Goal: Navigation & Orientation: Find specific page/section

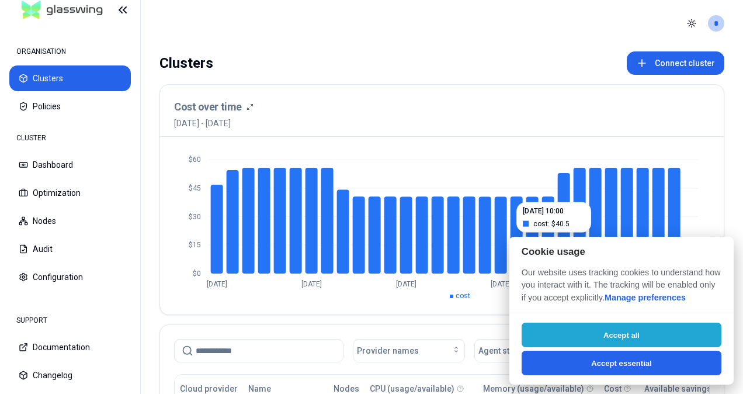
click at [609, 334] on button "Accept all" at bounding box center [622, 335] width 200 height 25
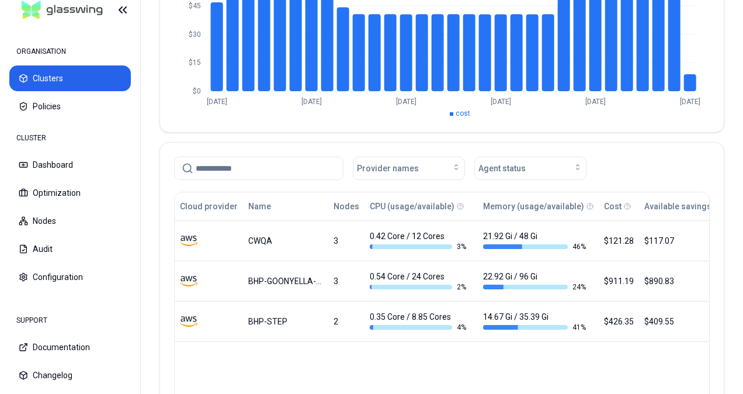
scroll to position [183, 0]
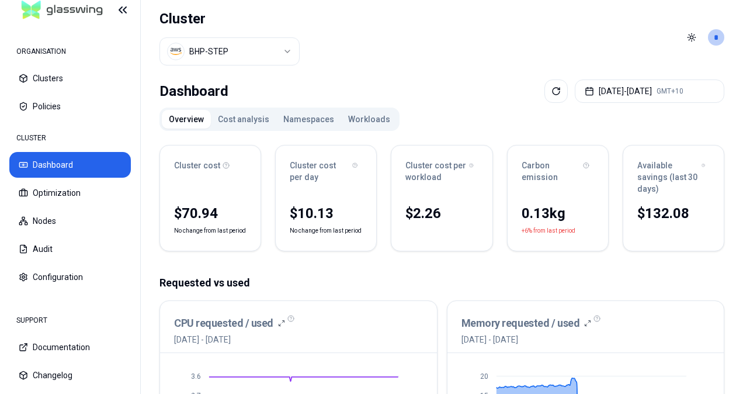
scroll to position [24, 0]
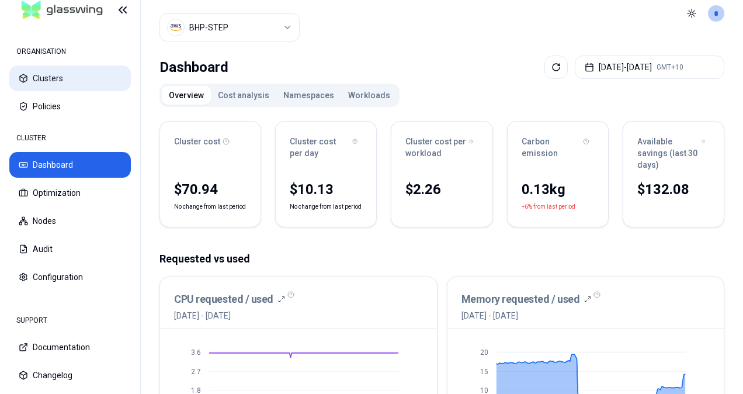
click at [43, 77] on button "Clusters" at bounding box center [70, 78] width 122 height 26
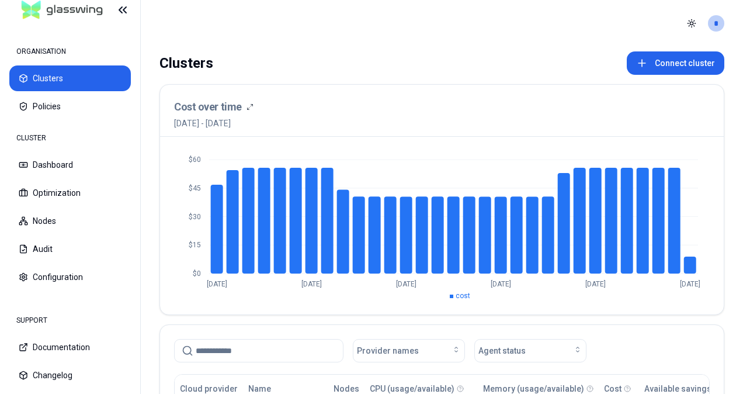
scroll to position [147, 0]
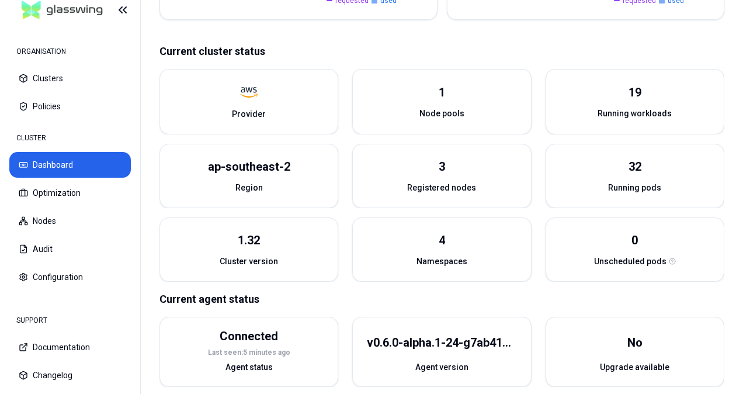
scroll to position [487, 0]
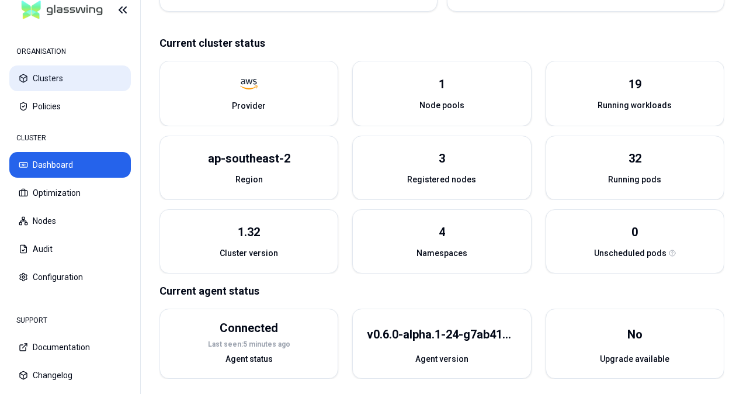
click at [53, 79] on button "Clusters" at bounding box center [70, 78] width 122 height 26
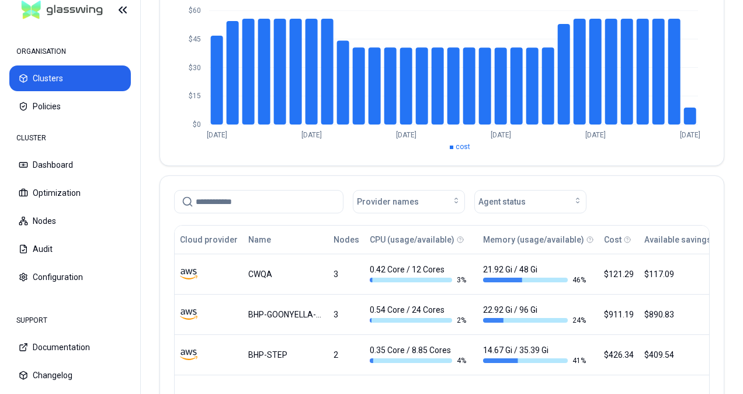
scroll to position [150, 0]
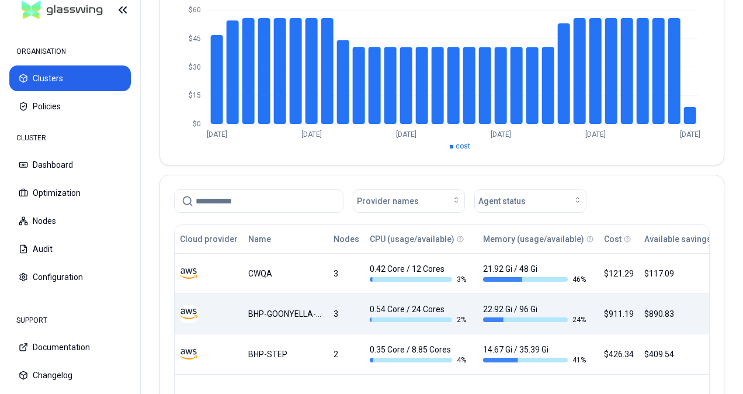
click at [258, 312] on div "BHP-GOONYELLA-PROD" at bounding box center [285, 314] width 75 height 12
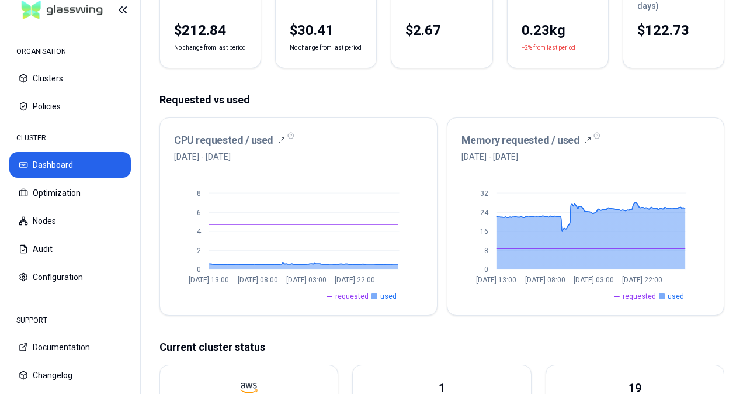
scroll to position [193, 0]
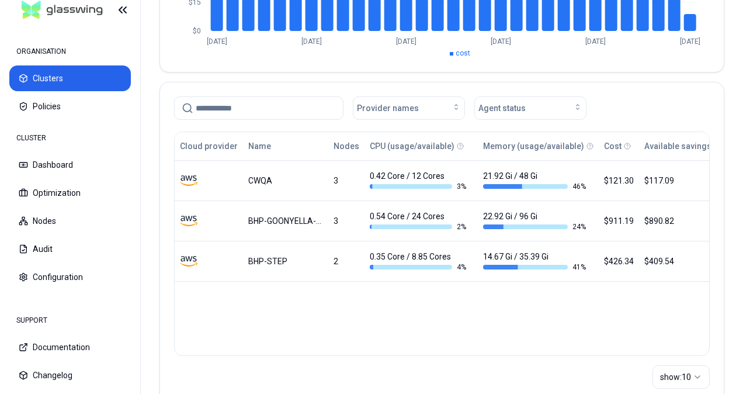
scroll to position [243, 0]
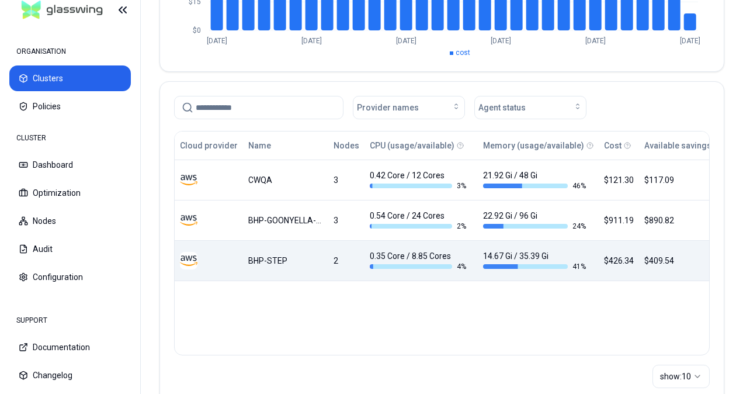
click at [259, 265] on td "BHP-STEP" at bounding box center [285, 260] width 85 height 40
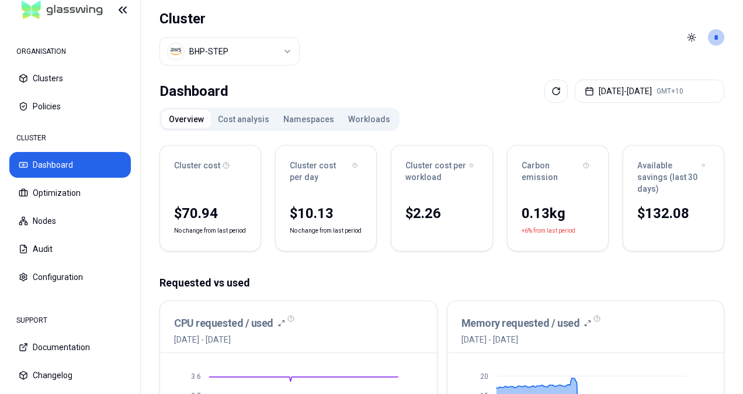
scroll to position [18, 0]
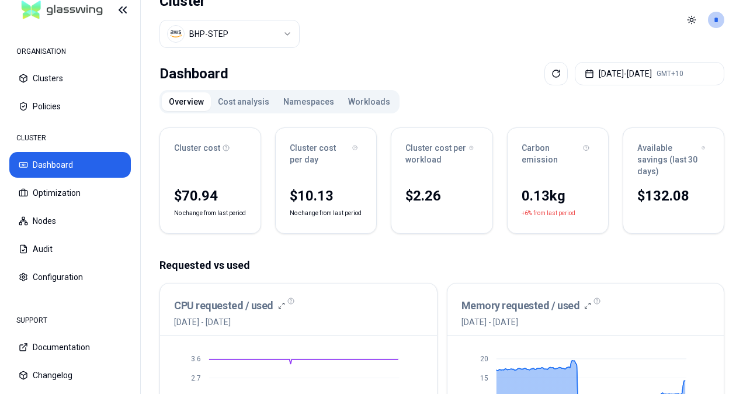
click at [289, 32] on html "ORGANISATION Clusters Policies CLUSTER Dashboard Optimization Nodes Audit Confi…" at bounding box center [371, 197] width 743 height 394
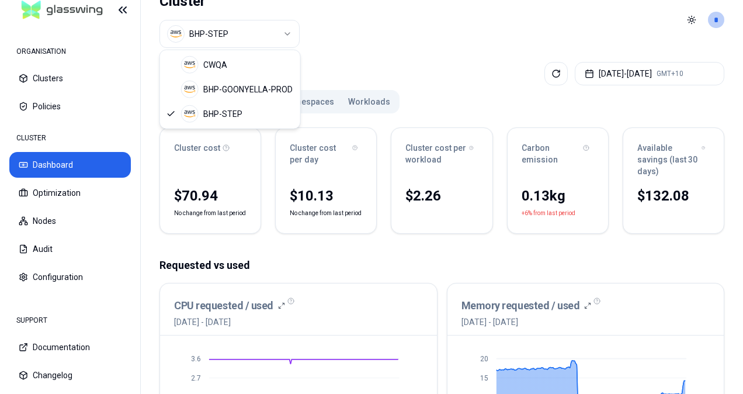
click at [346, 37] on html "ORGANISATION Clusters Policies CLUSTER Dashboard Optimization Nodes Audit Confi…" at bounding box center [371, 197] width 743 height 394
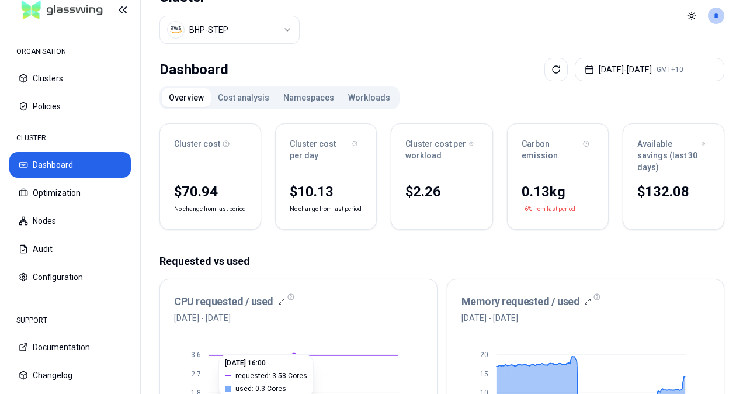
scroll to position [21, 0]
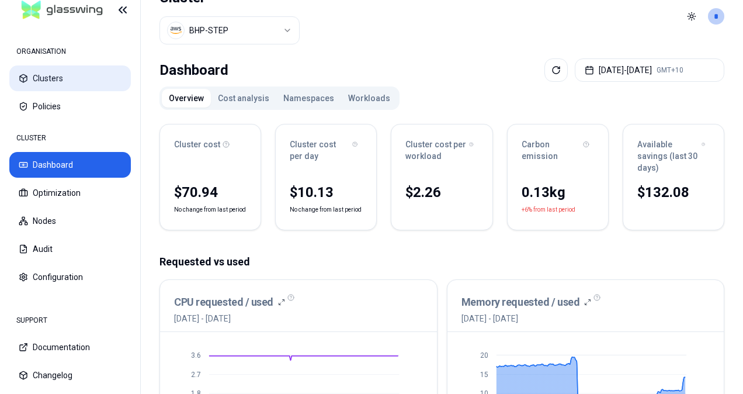
click at [51, 71] on button "Clusters" at bounding box center [70, 78] width 122 height 26
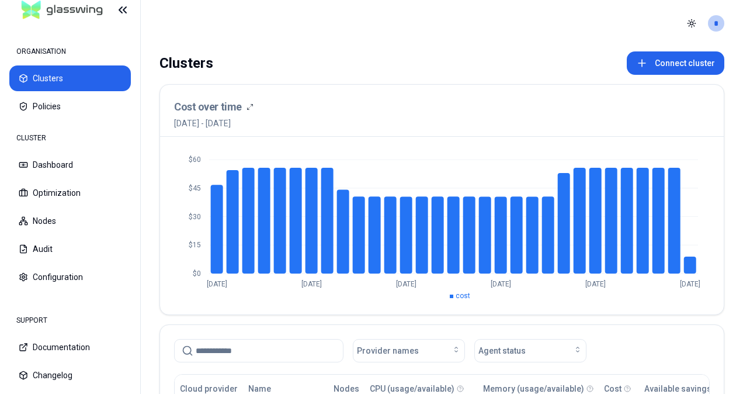
scroll to position [110, 0]
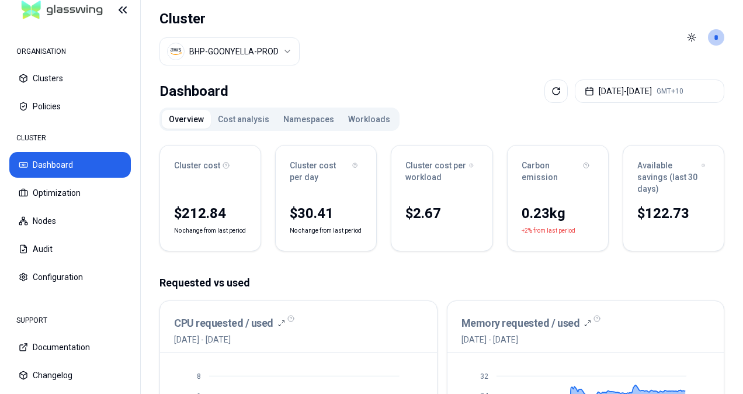
click at [334, 226] on div "$30.41 No change from last period" at bounding box center [326, 226] width 100 height 49
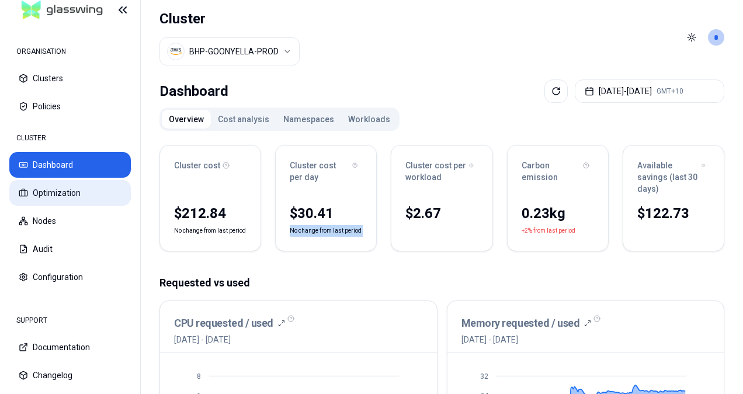
click at [67, 186] on button "Optimization" at bounding box center [70, 193] width 122 height 26
